Goal: Use online tool/utility: Utilize a website feature to perform a specific function

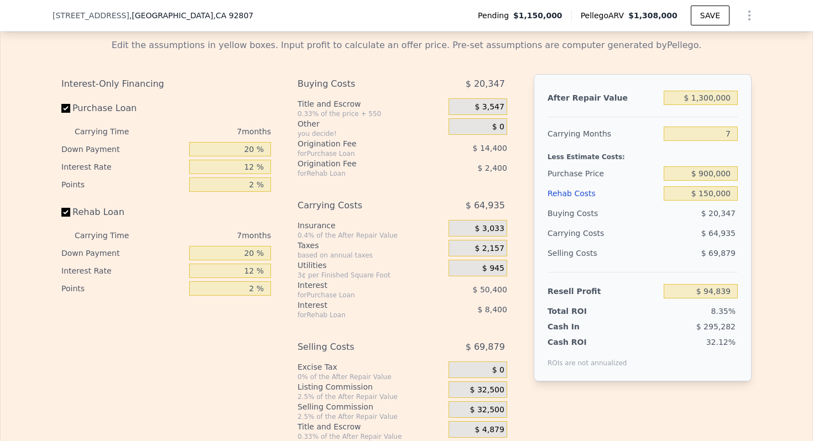
scroll to position [627, 0]
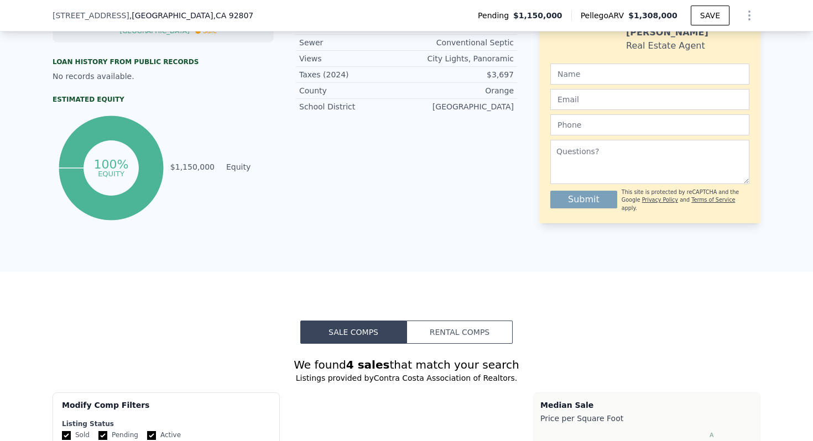
type input "$ 1,308,000"
type input "$ 0"
type input "-$ 5,640"
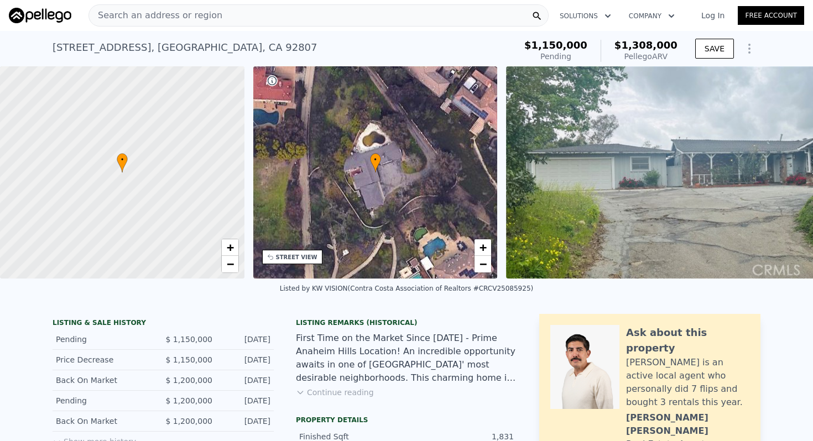
click at [227, 6] on div "Search an address or region" at bounding box center [318, 15] width 460 height 22
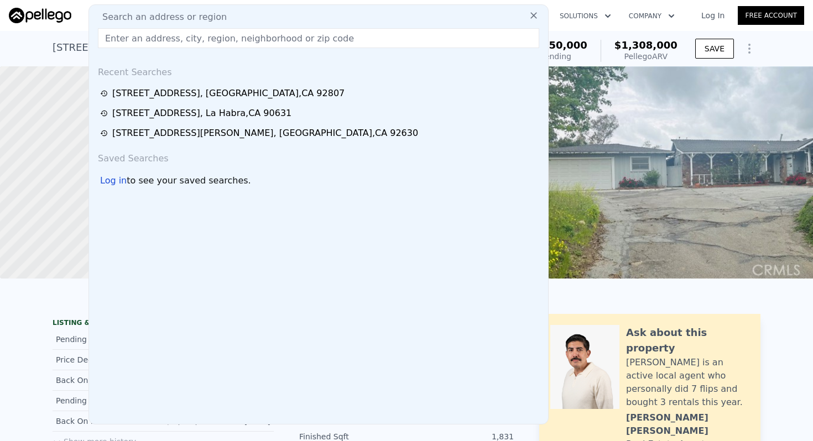
click at [233, 40] on input "text" at bounding box center [318, 38] width 441 height 20
paste input "[STREET_ADDRESS][MEDICAL_DATA]"
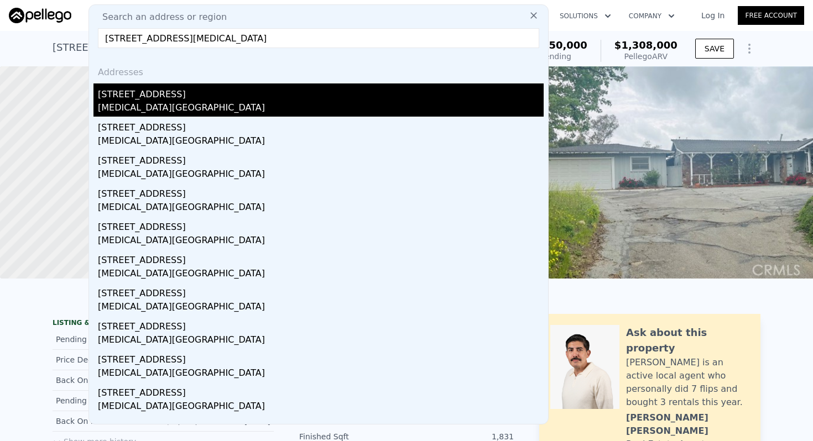
type input "[STREET_ADDRESS][MEDICAL_DATA]"
click at [136, 98] on div "[STREET_ADDRESS]" at bounding box center [321, 92] width 446 height 18
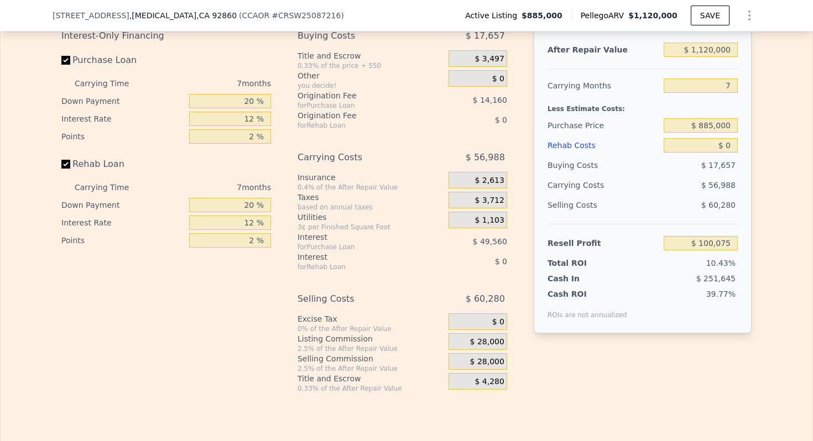
scroll to position [1785, 0]
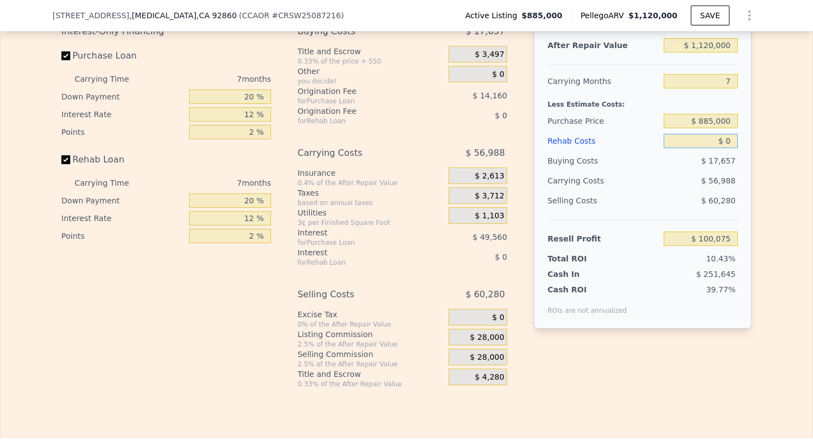
click at [732, 139] on input "$ 0" at bounding box center [700, 141] width 74 height 14
type input "$ 01"
type input "$ 100,074"
type input "$ 010"
type input "$ 100,065"
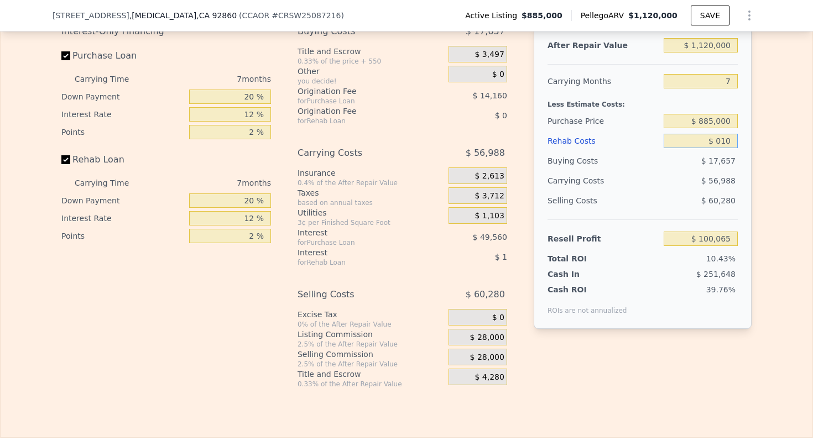
type input "$ 0100"
type input "$ 99,966"
type input "$ 010"
type input "$ 100,065"
type input "$ 01"
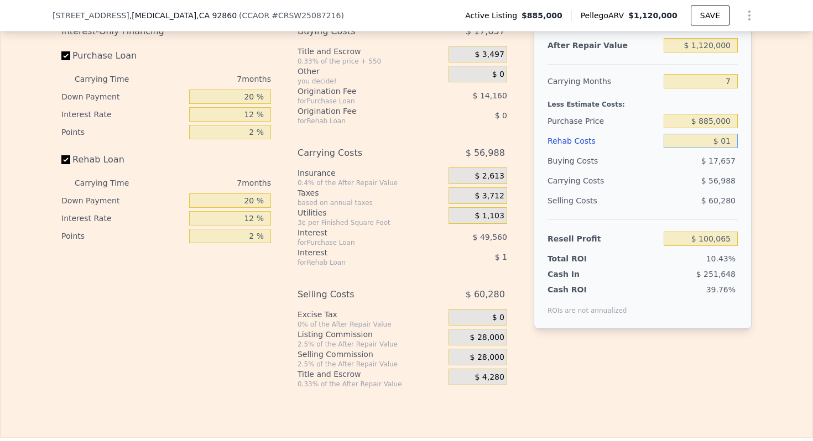
type input "$ 100,074"
type input "$ 0"
type input "$ 100,075"
type input "$ 1"
type input "$ 100,074"
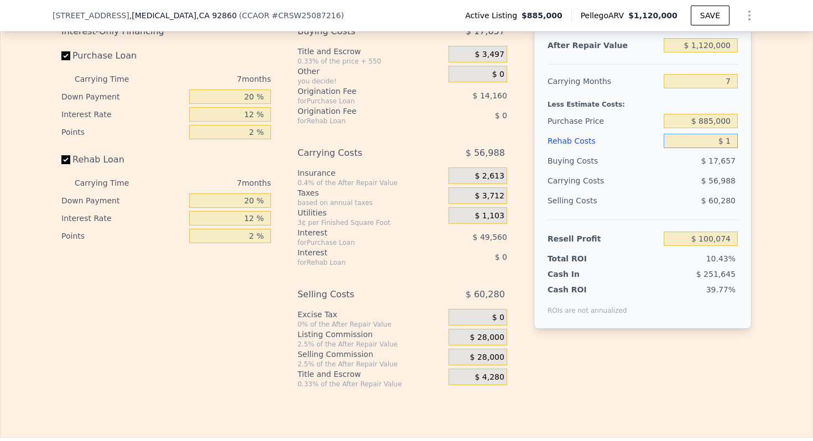
type input "$ 10"
type input "$ 100,065"
type input "$ 100"
type input "$ 99,966"
type input "$ 1,000"
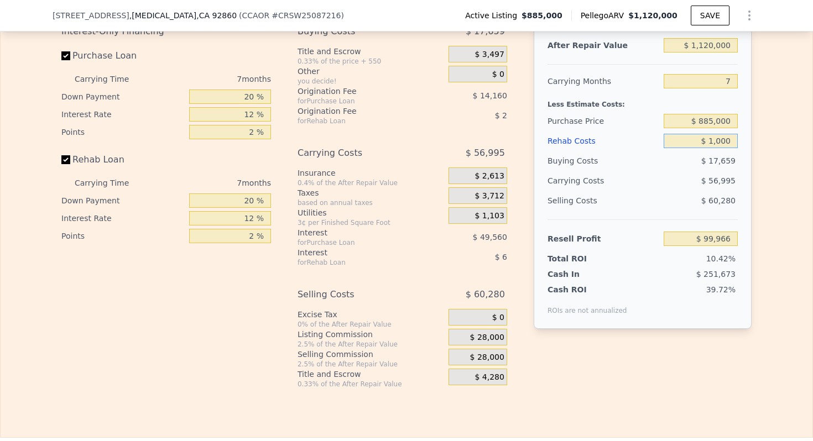
type input "$ 99,003"
type input "$ 10,000"
type input "$ 89,355"
type input "$ 100,000"
type input "-$ 7,125"
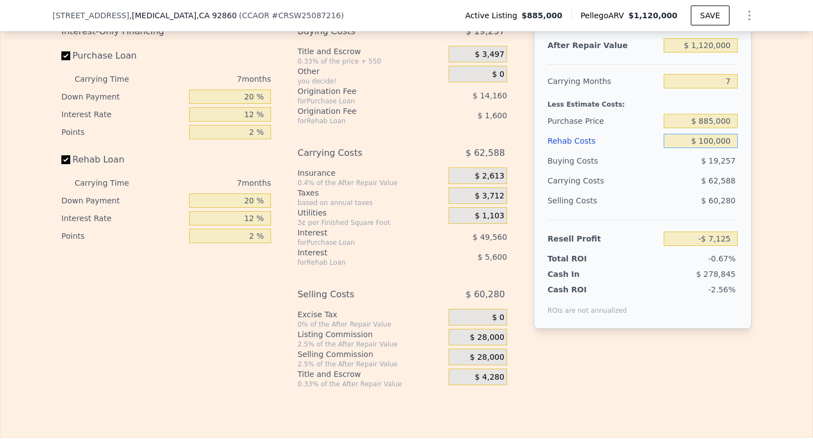
type input "$ 100,000"
click at [778, 124] on div "Edit the assumptions in yellow boxes. Input profit to calculate an offer price.…" at bounding box center [406, 182] width 811 height 411
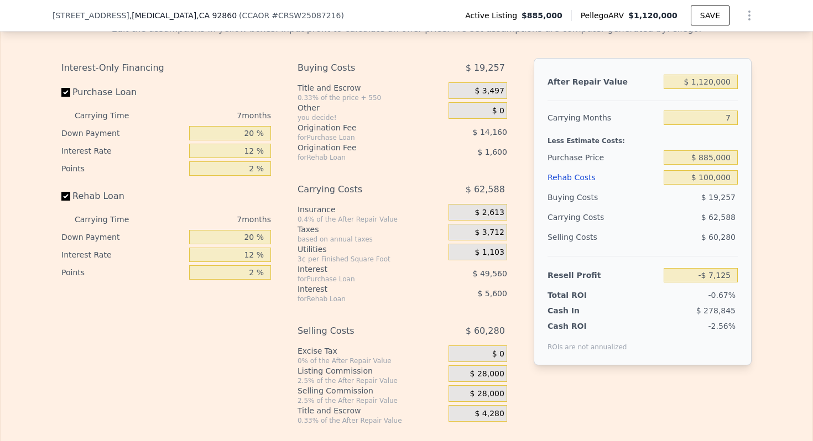
scroll to position [1748, 0]
click at [710, 159] on input "$ 885,000" at bounding box center [700, 158] width 74 height 14
type input "$ 800,000"
click at [769, 161] on div "Edit the assumptions in yellow boxes. Input profit to calculate an offer price.…" at bounding box center [406, 219] width 811 height 411
type input "$ 84,278"
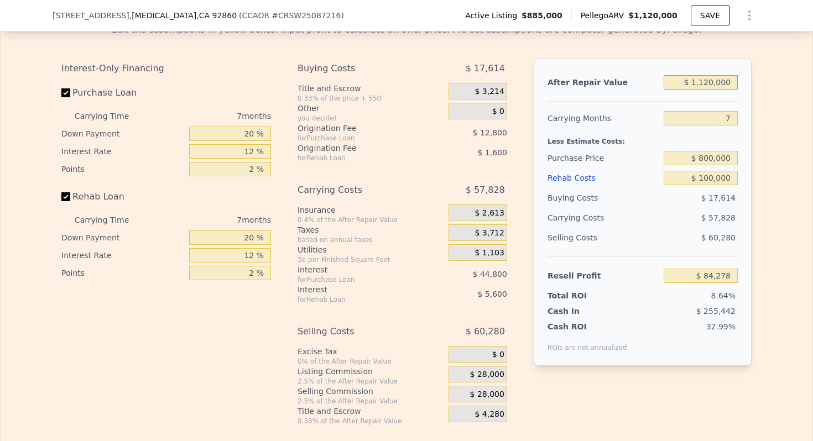
click at [710, 84] on input "$ 1,120,000" at bounding box center [700, 82] width 74 height 14
type input "$ 110,000"
type input "-$ 869,502"
type input "$ 1,100,000"
type input "$ 65,391"
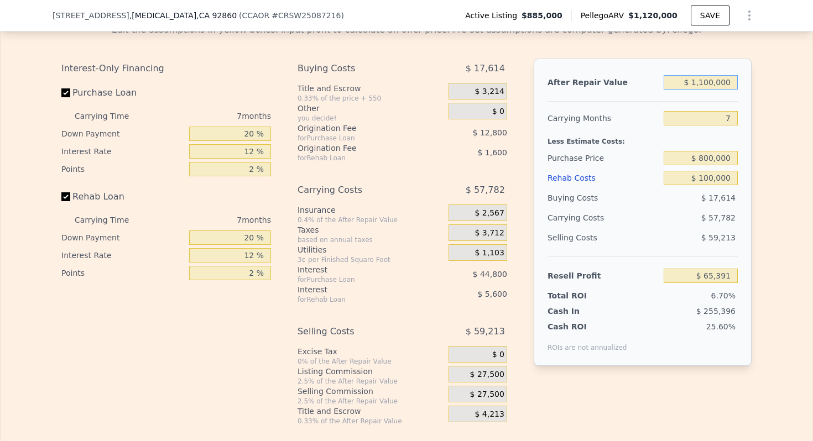
type input "$ 1,100,000"
click at [778, 97] on div "Edit the assumptions in yellow boxes. Input profit to calculate an offer price.…" at bounding box center [406, 219] width 811 height 411
click at [733, 118] on input "7" at bounding box center [700, 118] width 74 height 14
type input "5"
type input "$ 81,900"
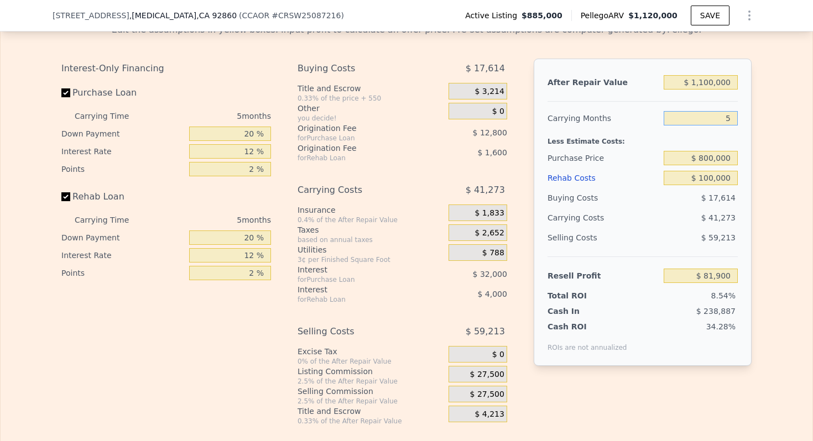
type input "5"
click at [750, 95] on div "After Repair Value $ 1,100,000 Carrying Months 5 Less Estimate Costs: Purchase …" at bounding box center [642, 212] width 218 height 307
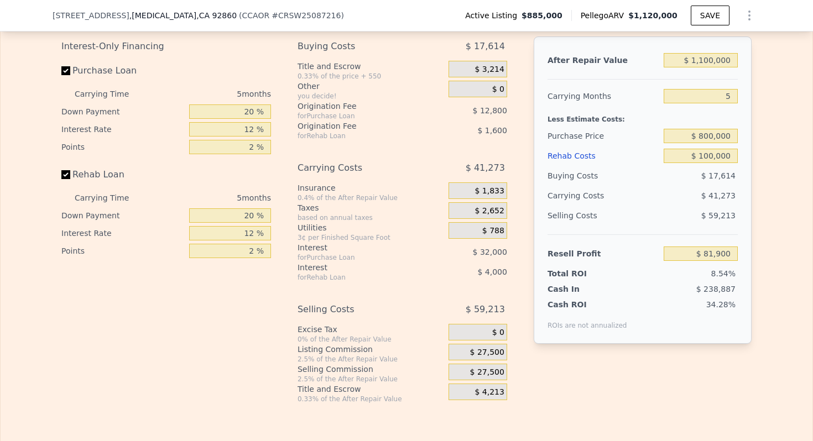
scroll to position [1772, 0]
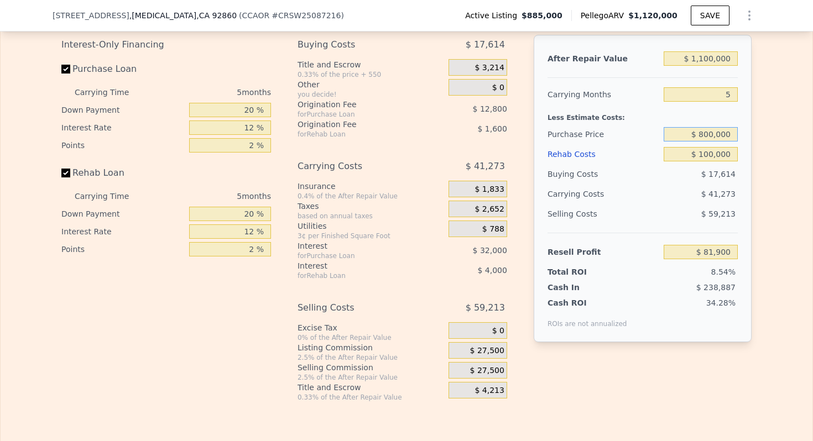
click at [706, 134] on input "$ 800,000" at bounding box center [700, 134] width 74 height 14
type input "$ 785,000"
click at [796, 128] on div "Edit the assumptions in yellow boxes. Input profit to calculate an offer price.…" at bounding box center [406, 196] width 811 height 411
type input "$ 97,790"
click at [756, 155] on div "Edit the assumptions in yellow boxes. Input profit to calculate an offer price.…" at bounding box center [407, 196] width 708 height 411
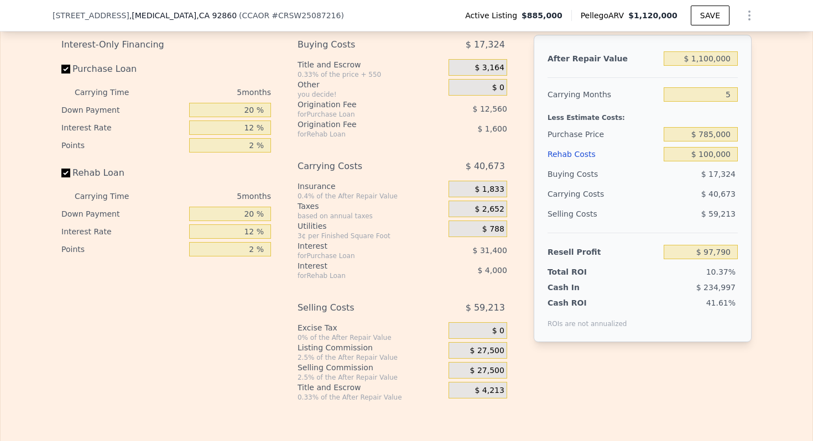
click at [504, 347] on span "$ 27,500" at bounding box center [487, 351] width 34 height 10
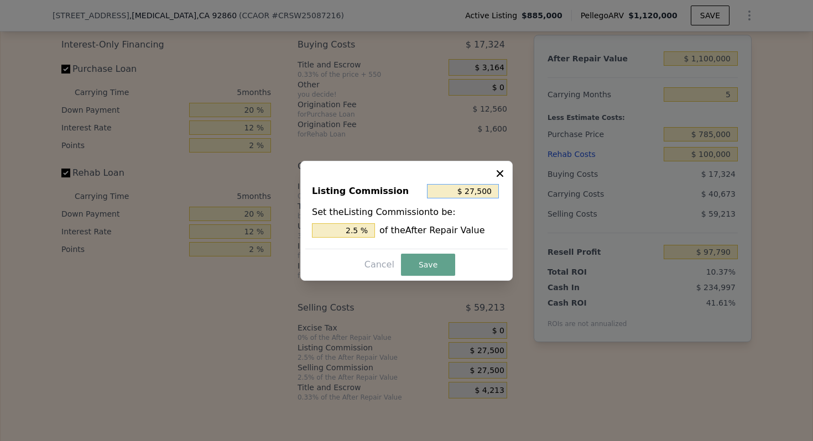
drag, startPoint x: 494, startPoint y: 191, endPoint x: 461, endPoint y: 191, distance: 32.6
click at [461, 191] on input "$ 27,500" at bounding box center [463, 191] width 72 height 14
type input "$ 4"
type input "0.000 %"
type input "$ 50"
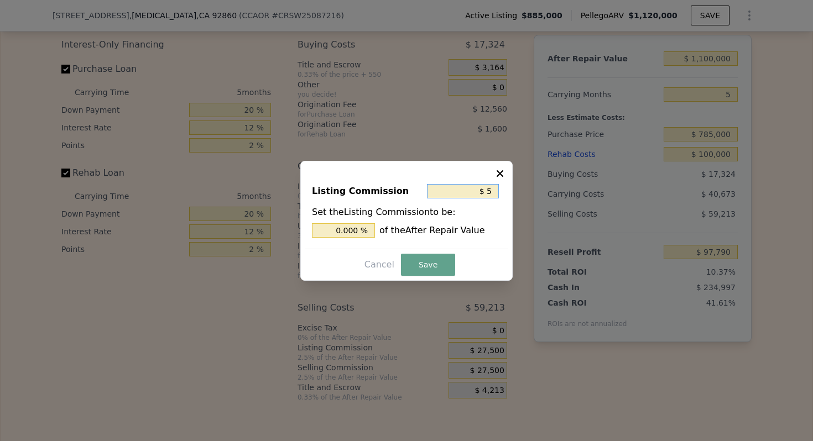
type input "0.005 %"
type input "$ 500"
type input "0.045 %"
type input "$ 5,000"
type input "0.455 %"
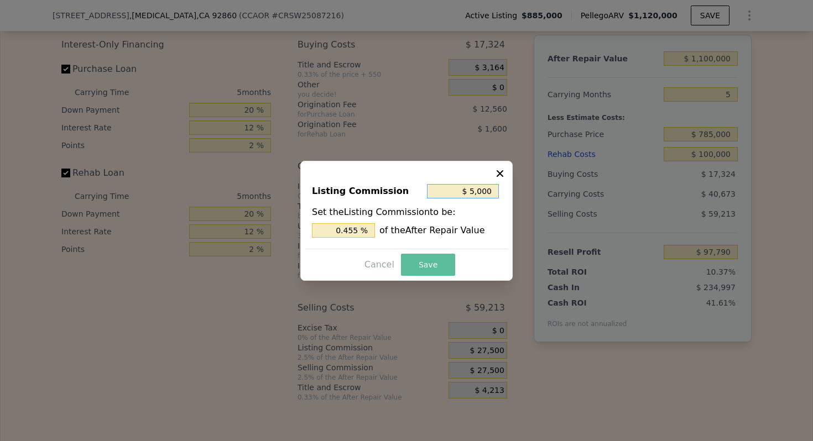
type input "$ 5,000"
click at [425, 264] on button "Save" at bounding box center [428, 265] width 54 height 22
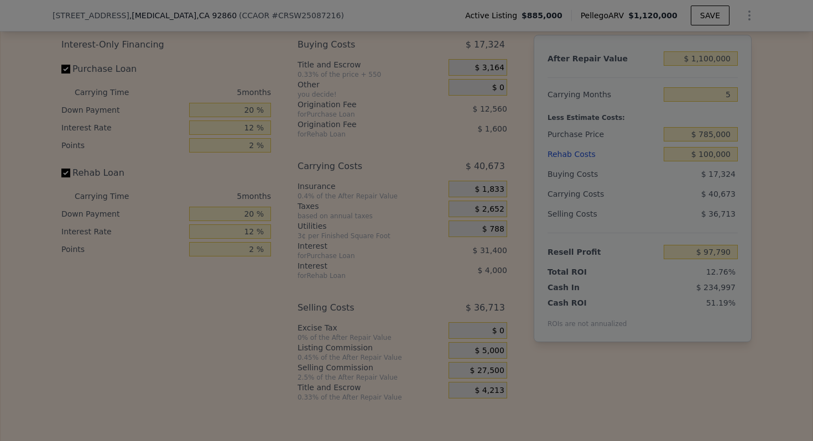
type input "$ 120,290"
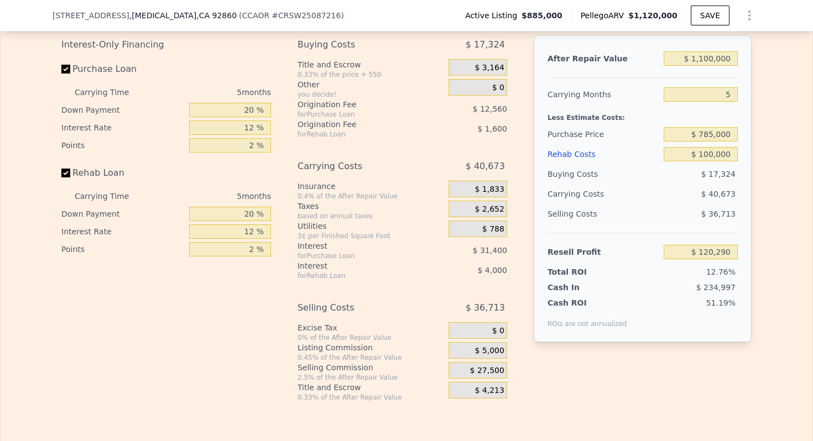
click at [492, 369] on span "$ 27,500" at bounding box center [487, 371] width 34 height 10
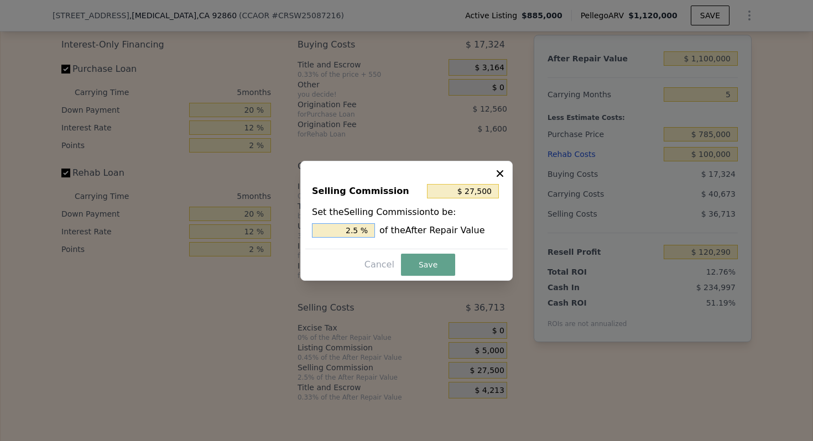
click at [357, 230] on input "2.5 %" at bounding box center [343, 230] width 63 height 14
type input "$ 22,000"
type input "2.0 %"
click at [427, 263] on button "Save" at bounding box center [428, 265] width 54 height 22
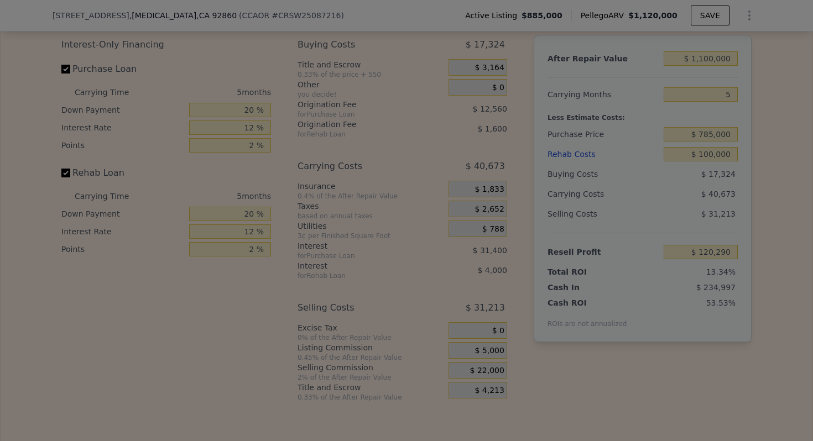
type input "$ 125,790"
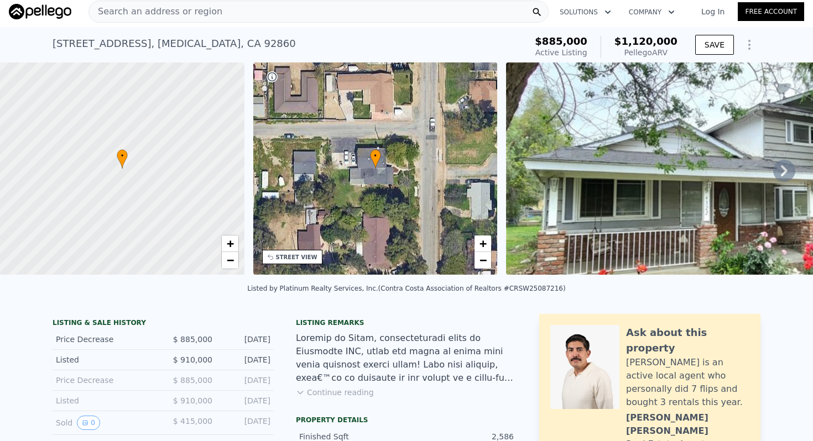
scroll to position [0, 0]
